Goal: Transaction & Acquisition: Purchase product/service

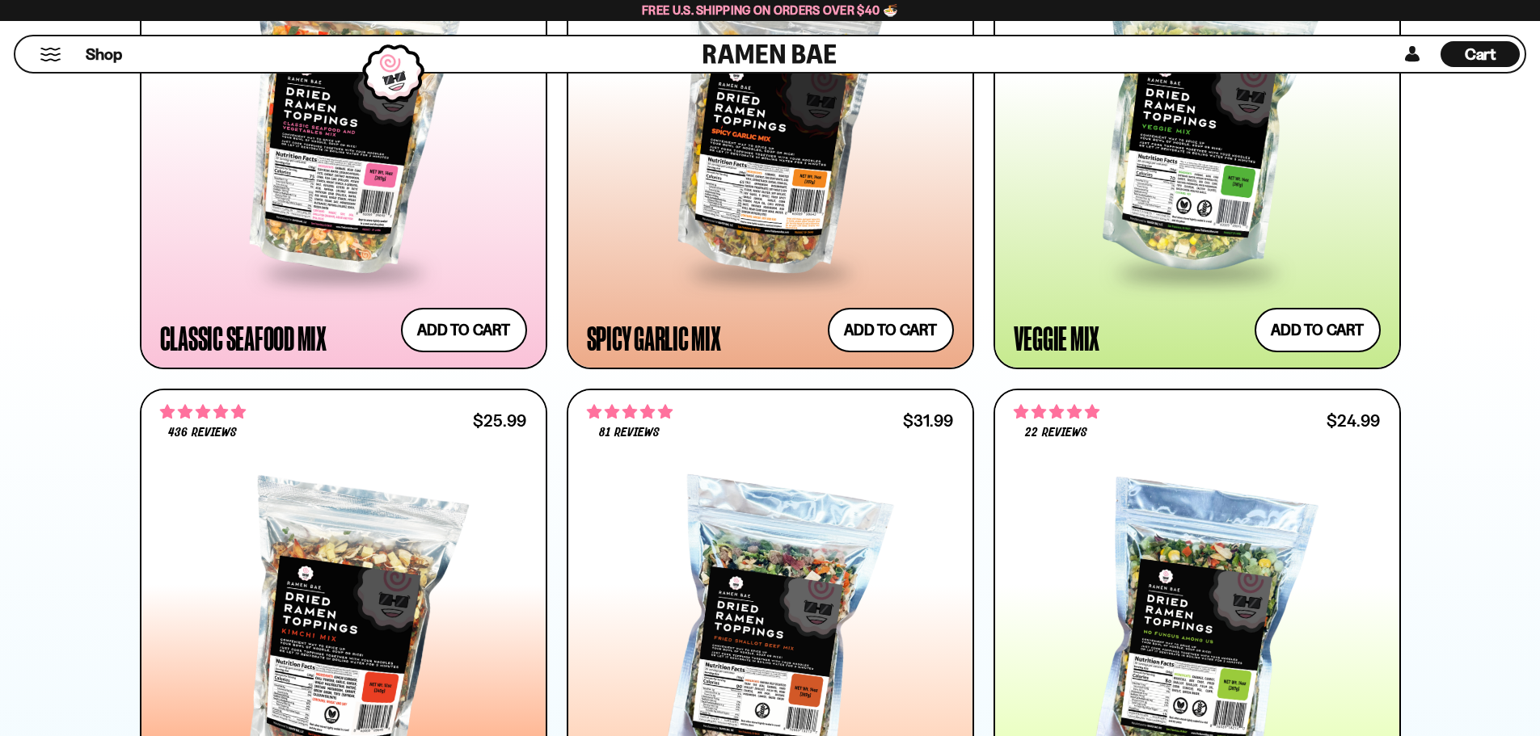
scroll to position [1213, 0]
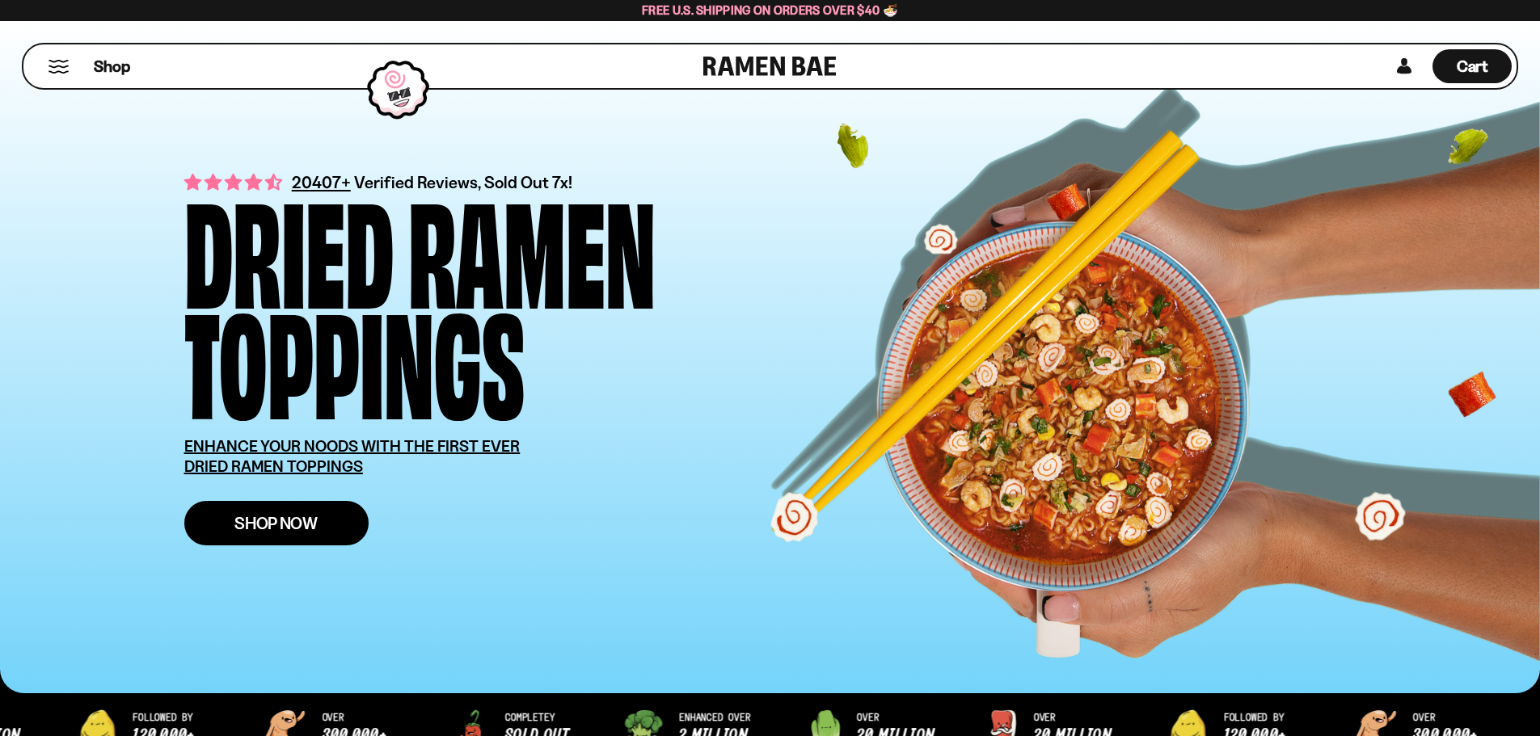
click at [291, 530] on span "Shop Now" at bounding box center [275, 523] width 83 height 17
